Goal: Transaction & Acquisition: Subscribe to service/newsletter

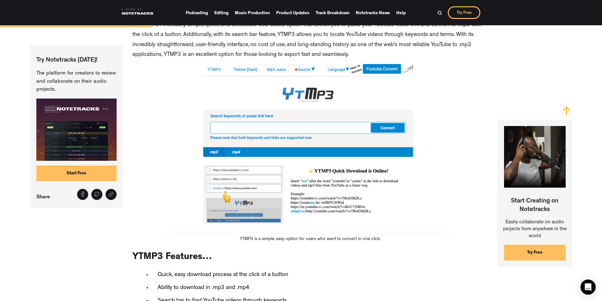
scroll to position [780, 0]
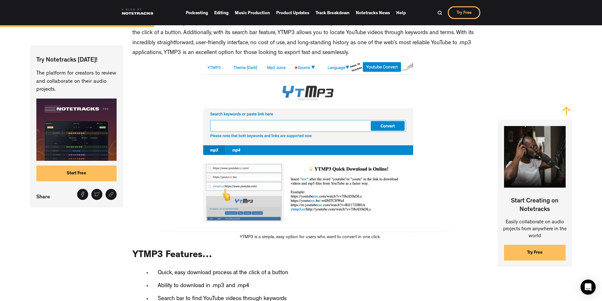
click at [315, 133] on img at bounding box center [310, 147] width 356 height 171
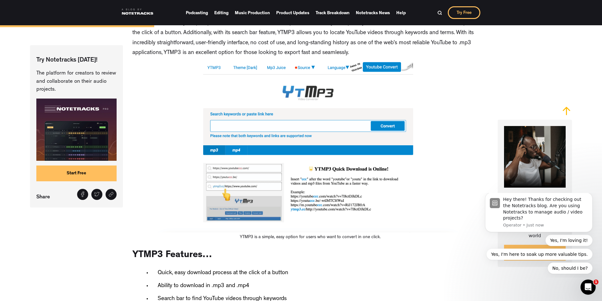
scroll to position [0, 0]
click at [304, 129] on img at bounding box center [310, 147] width 356 height 171
click at [294, 128] on img at bounding box center [310, 147] width 356 height 171
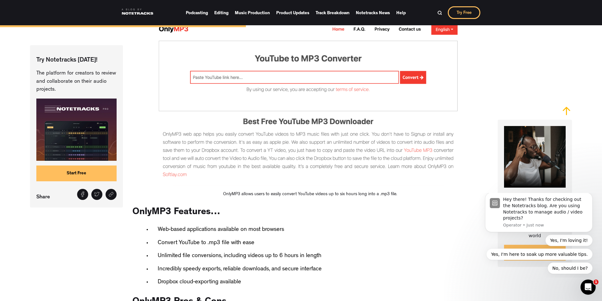
scroll to position [1311, 0]
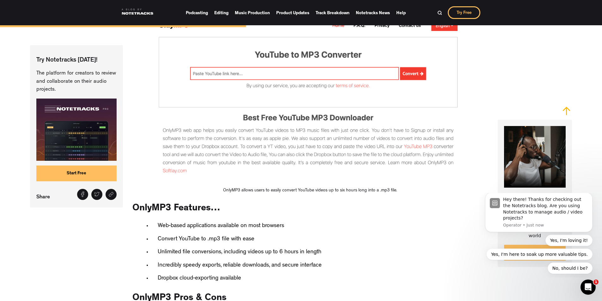
click at [333, 75] on img at bounding box center [310, 100] width 356 height 171
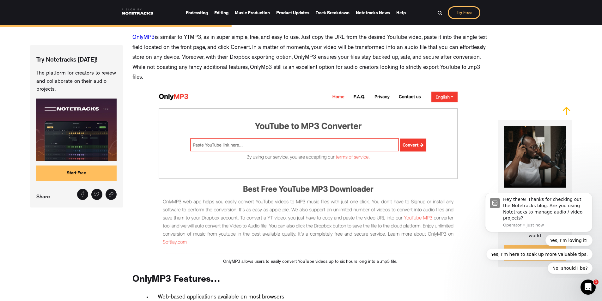
scroll to position [1233, 0]
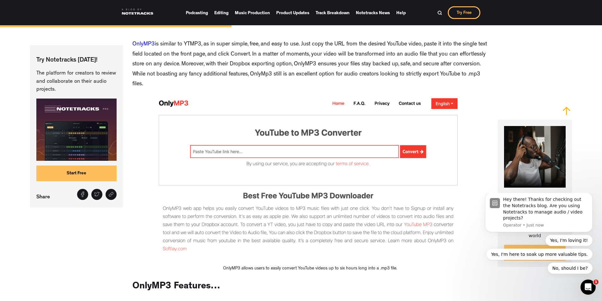
click at [207, 158] on img at bounding box center [310, 178] width 356 height 171
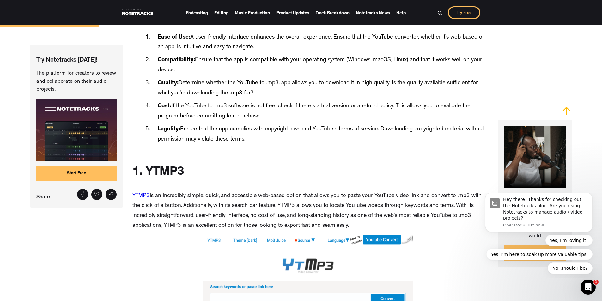
scroll to position [607, 0]
click at [590, 289] on div "Open Intercom Messenger" at bounding box center [586, 286] width 21 height 21
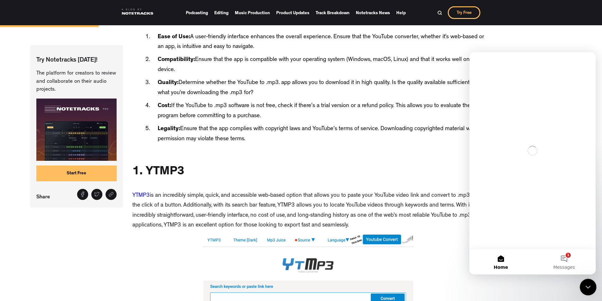
scroll to position [0, 0]
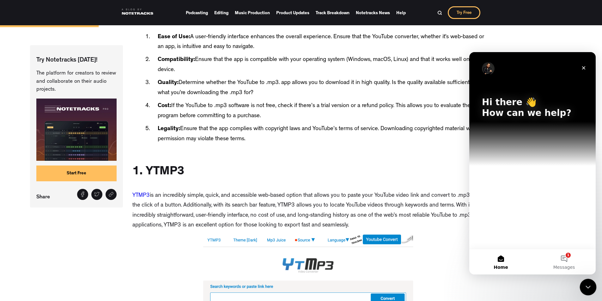
click at [590, 289] on icon "Close Intercom Messenger" at bounding box center [587, 286] width 8 height 8
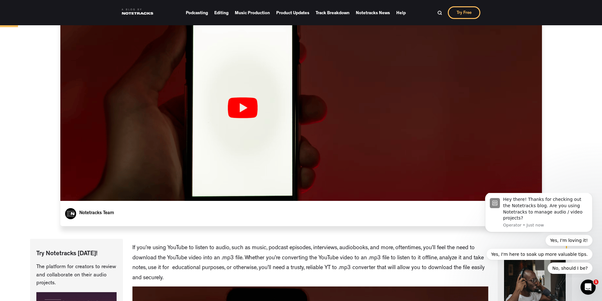
scroll to position [99, 0]
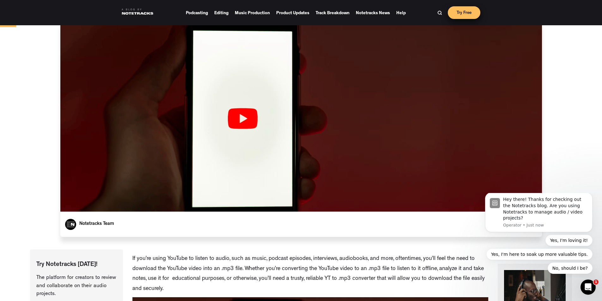
click at [456, 15] on link "Try Free" at bounding box center [463, 12] width 33 height 13
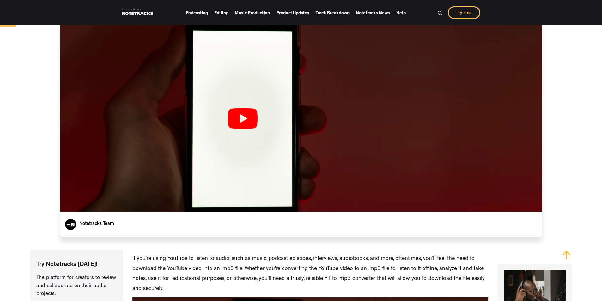
scroll to position [99, 0]
